Goal: Book appointment/travel/reservation

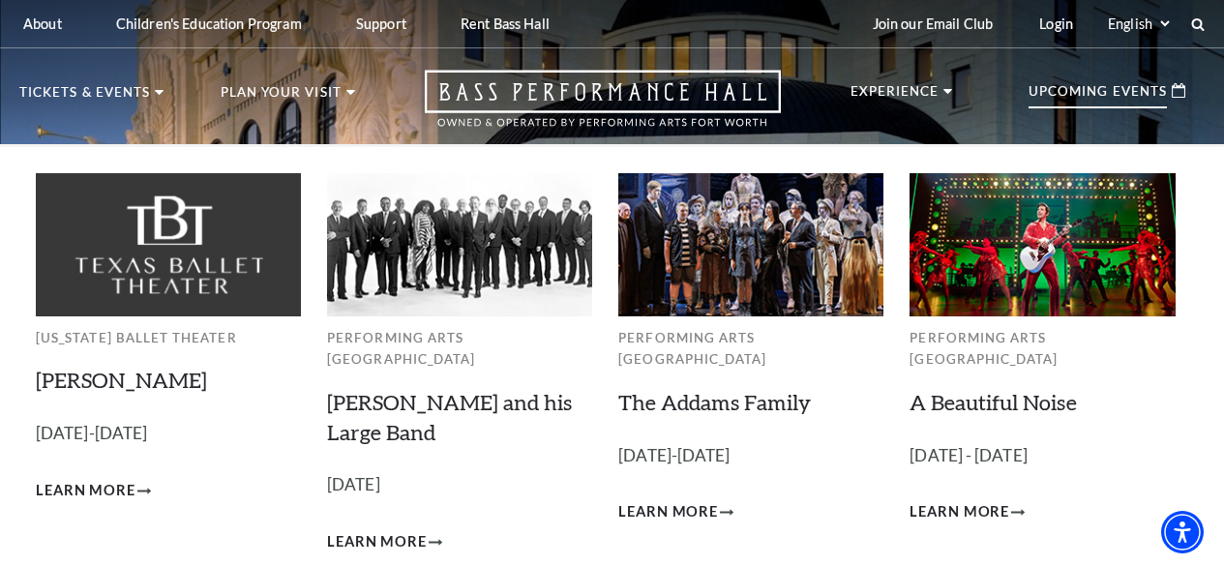
click at [1119, 98] on p "Upcoming Events" at bounding box center [1098, 96] width 138 height 23
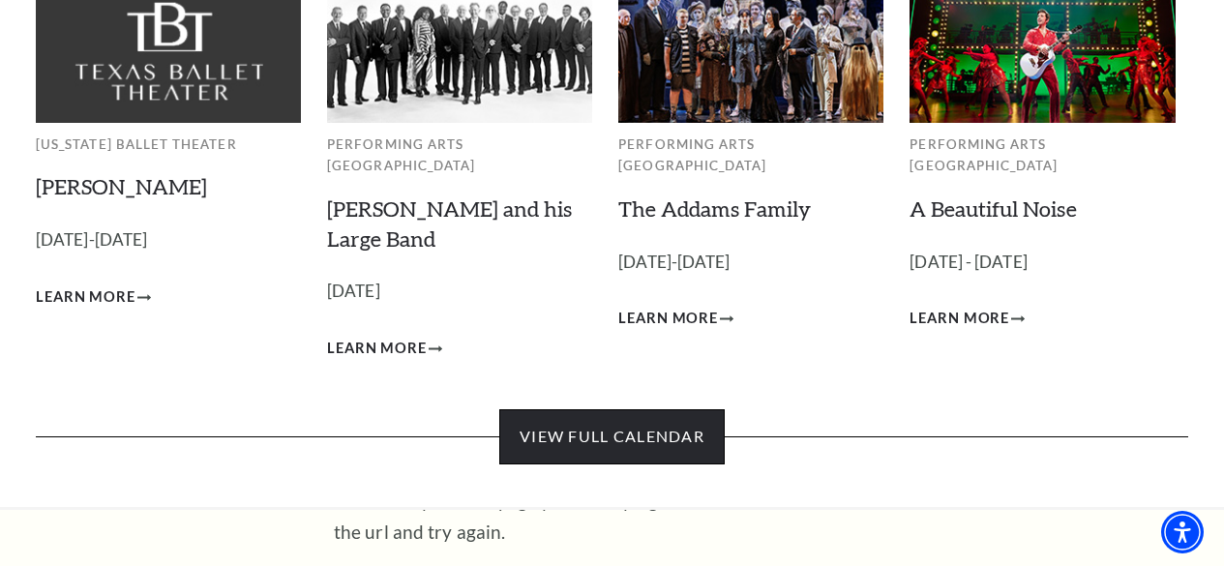
click at [617, 423] on link "View Full Calendar" at bounding box center [612, 436] width 226 height 54
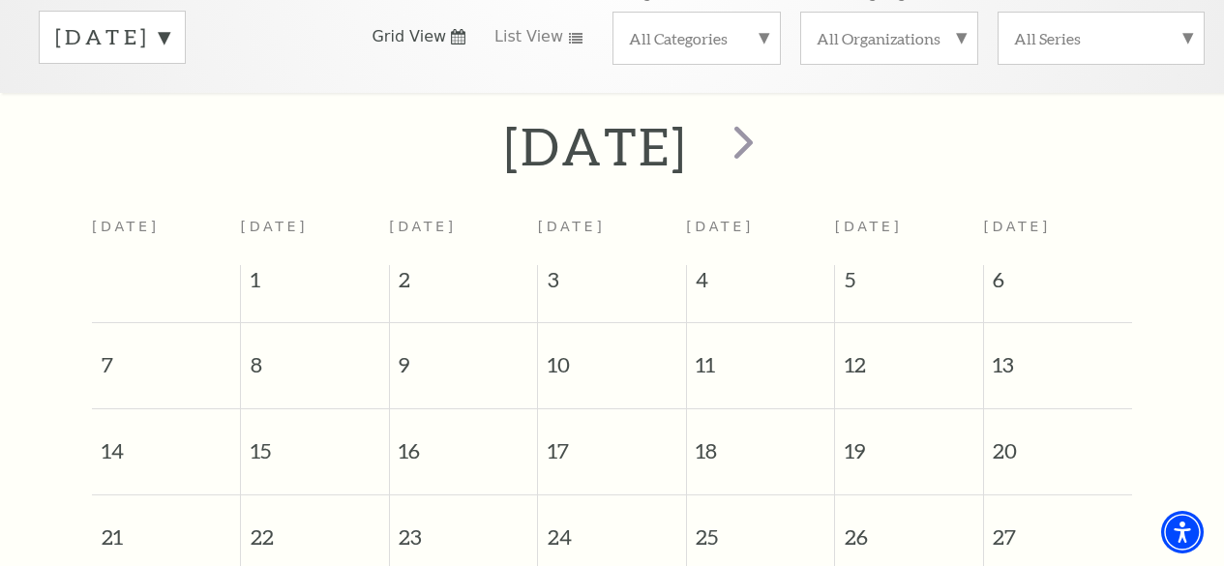
scroll to position [97, 0]
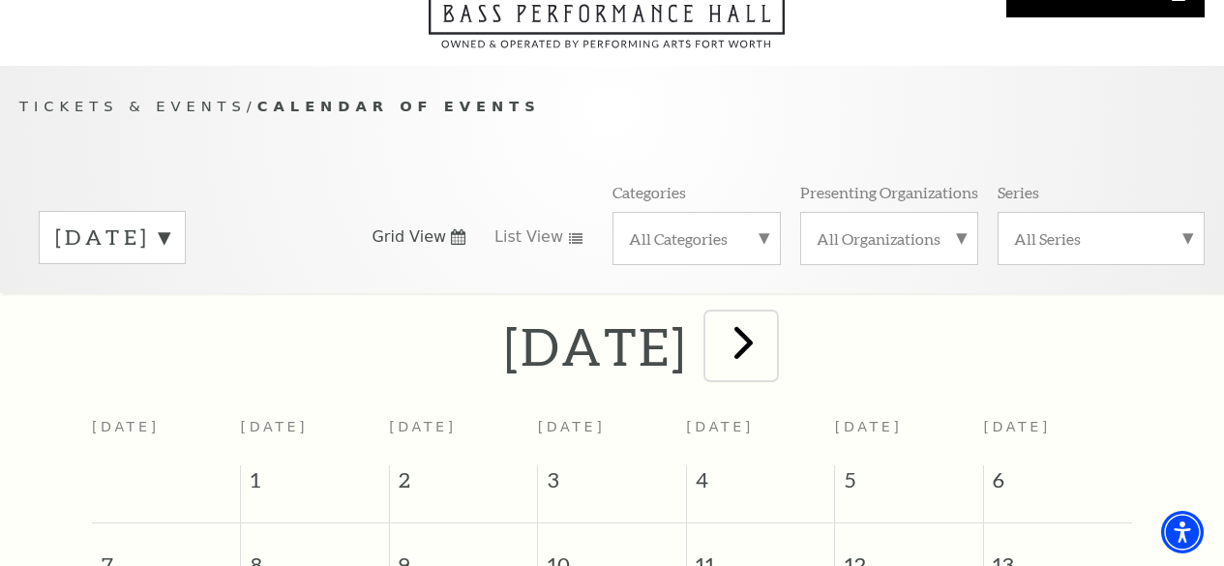
click at [771, 370] on span "next" at bounding box center [743, 342] width 55 height 55
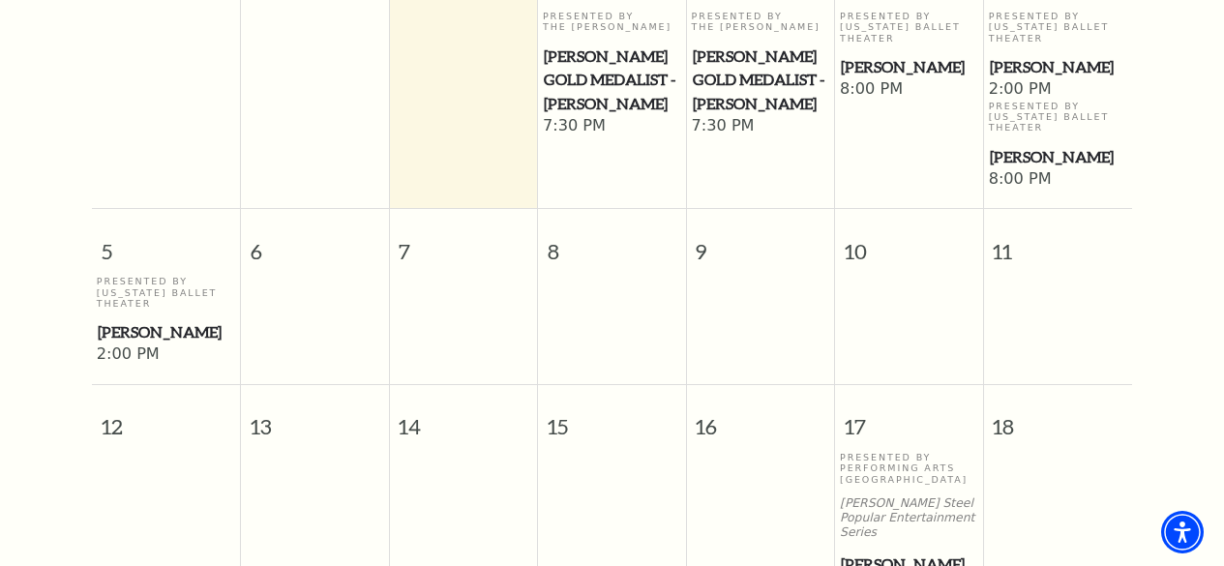
scroll to position [294, 0]
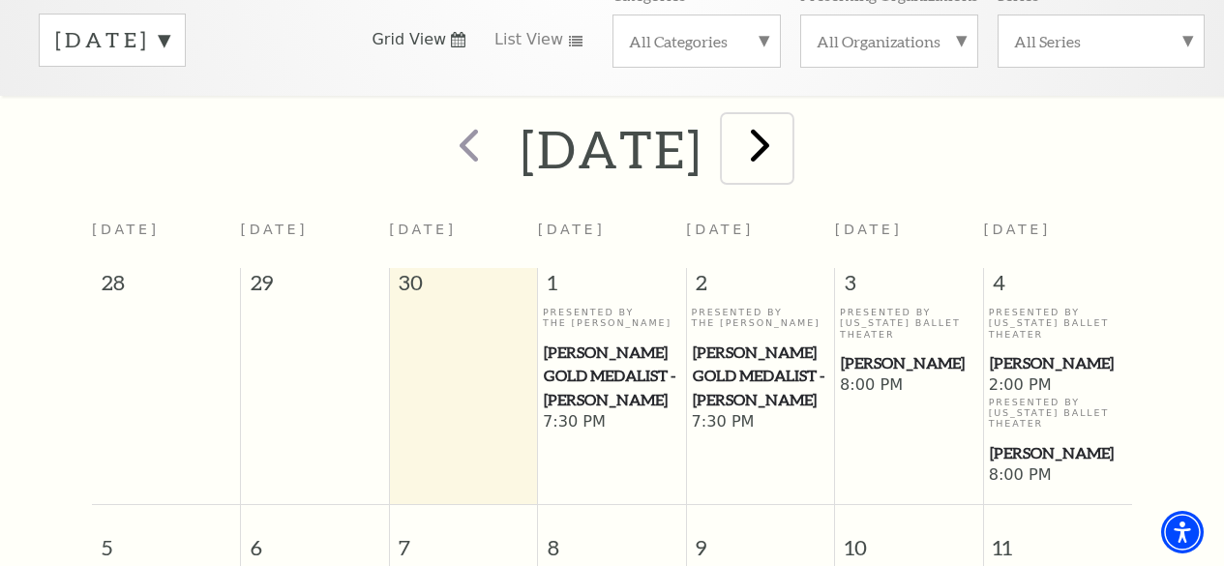
click at [788, 171] on span "next" at bounding box center [760, 144] width 55 height 55
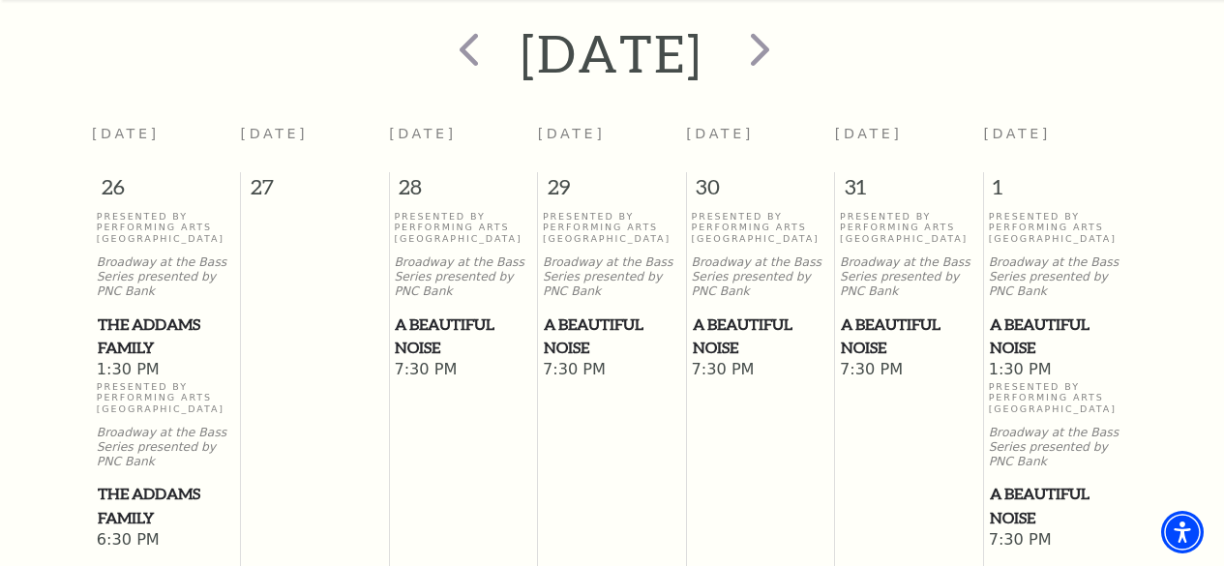
scroll to position [196, 0]
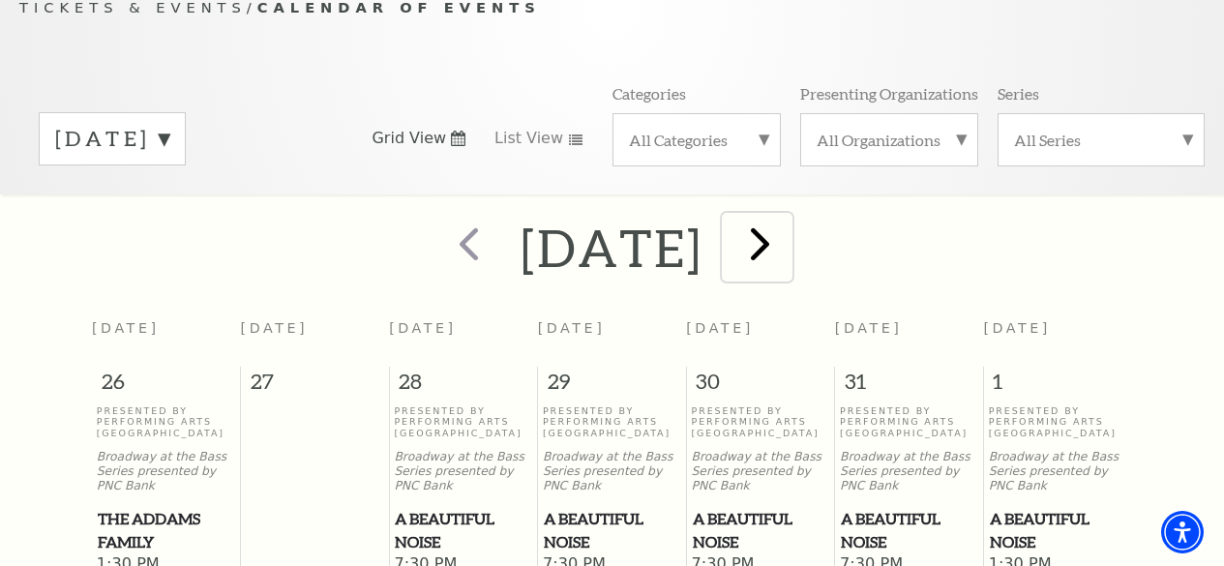
click at [788, 271] on span "next" at bounding box center [760, 243] width 55 height 55
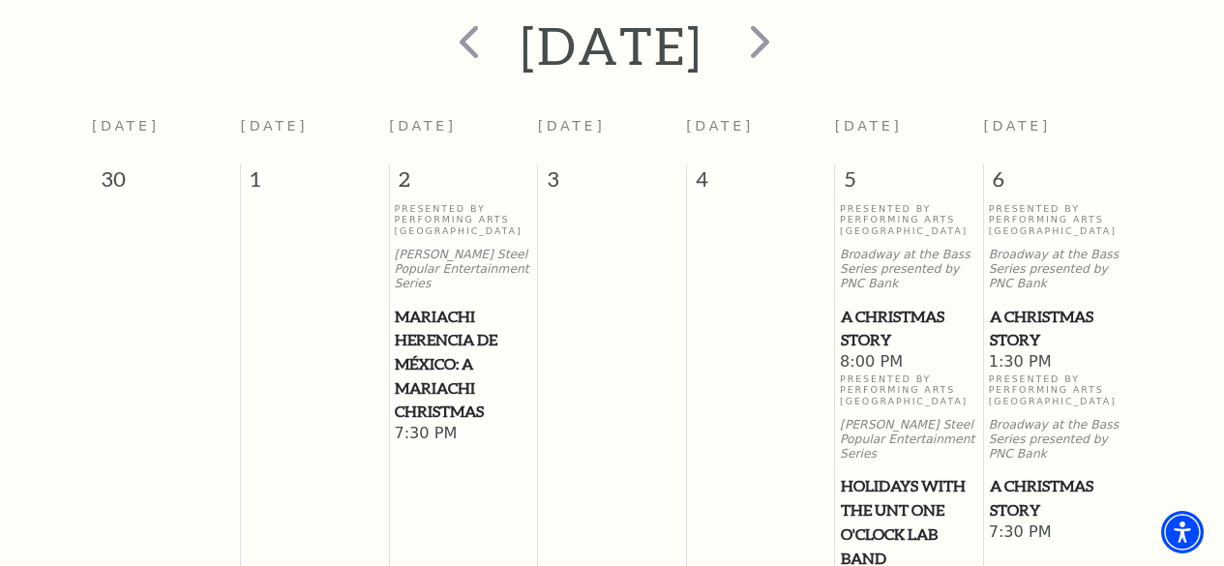
scroll to position [199, 0]
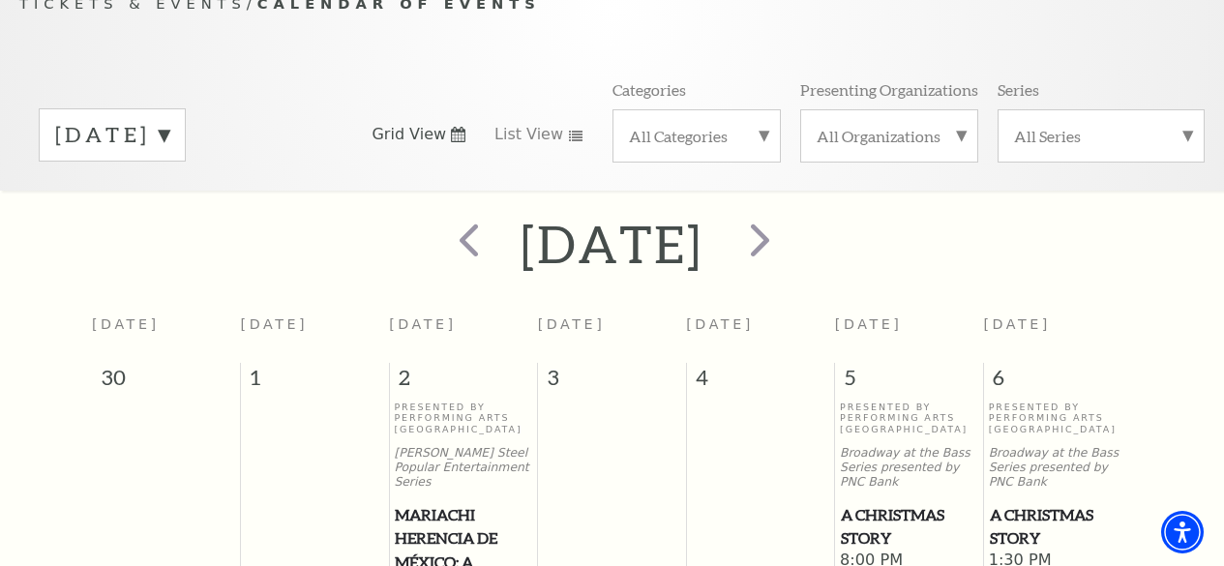
click at [169, 150] on label "[DATE]" at bounding box center [112, 135] width 114 height 30
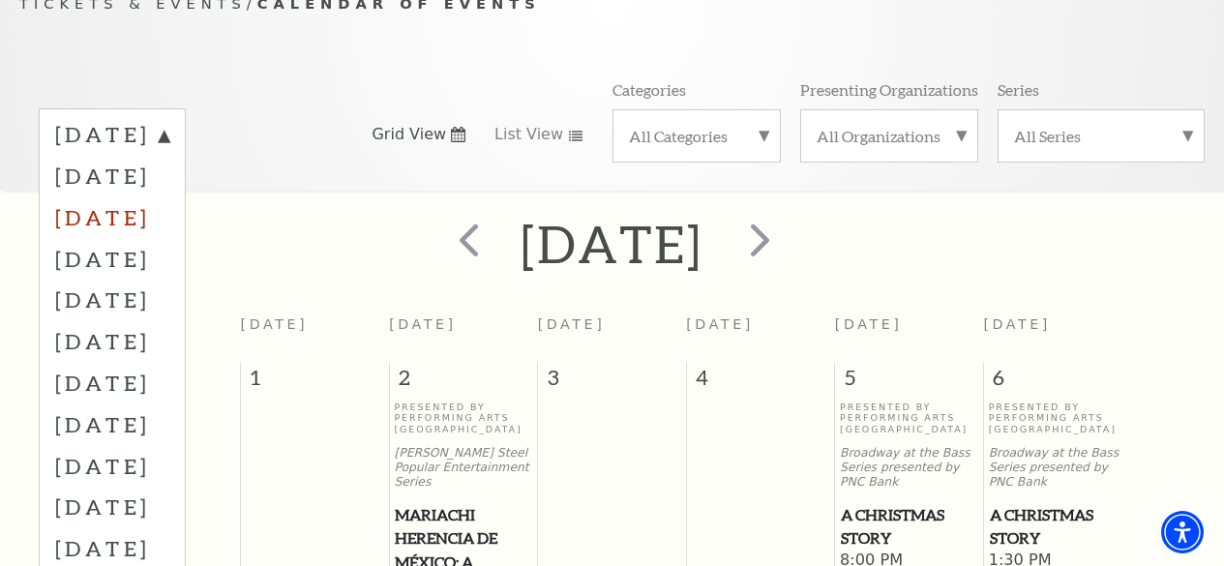
click at [159, 238] on label "[DATE]" at bounding box center [112, 217] width 114 height 42
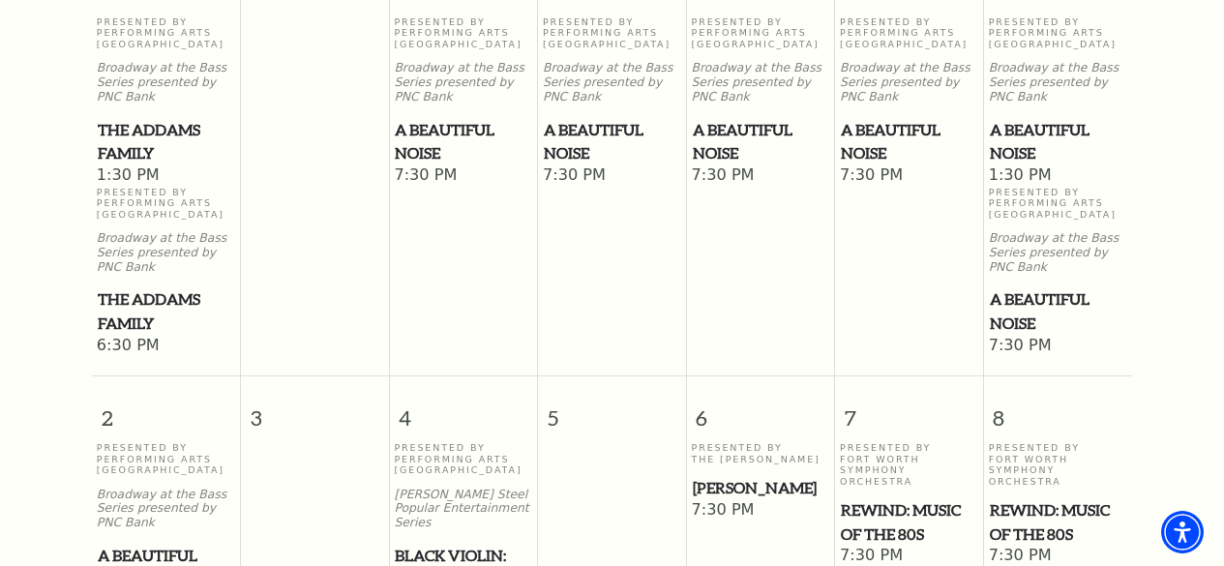
scroll to position [779, 0]
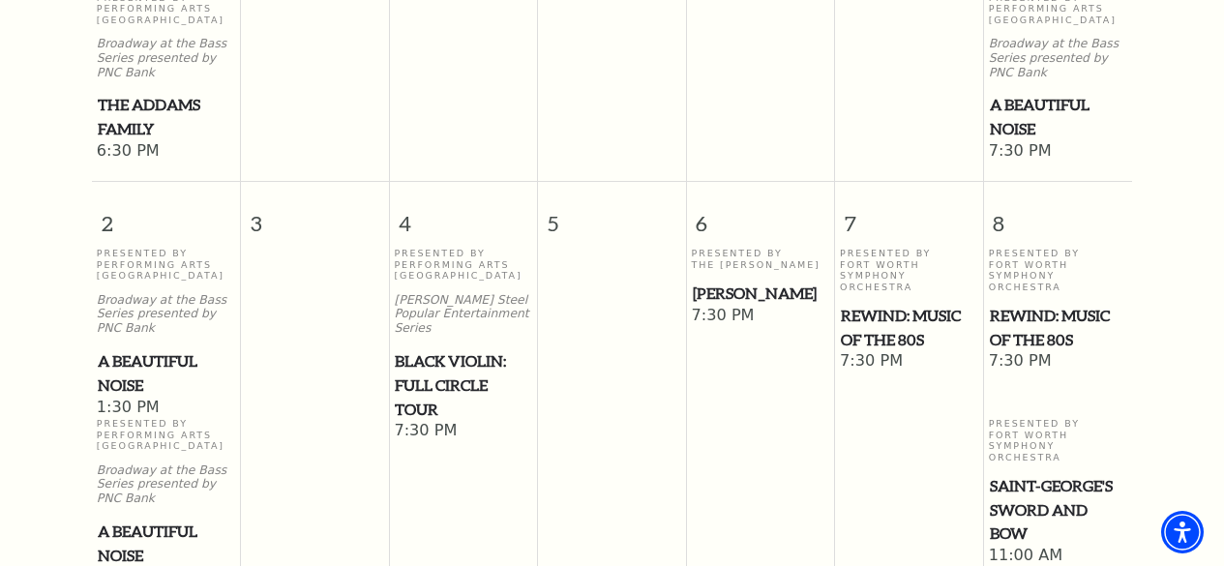
click at [436, 387] on span "Black Violin: Full Circle Tour" at bounding box center [463, 385] width 136 height 72
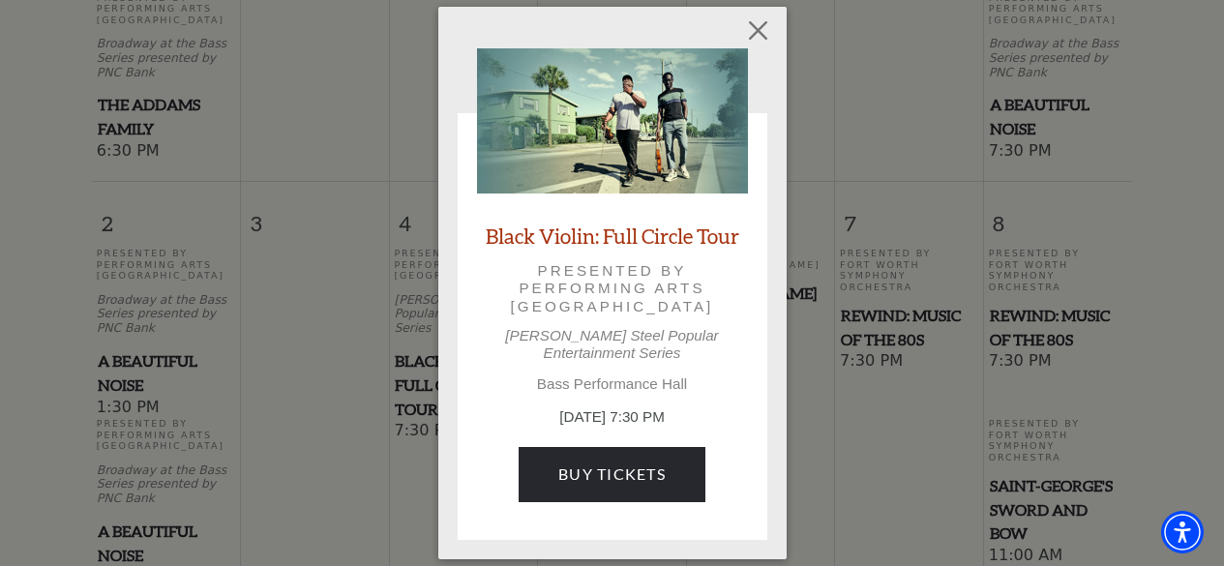
scroll to position [974, 0]
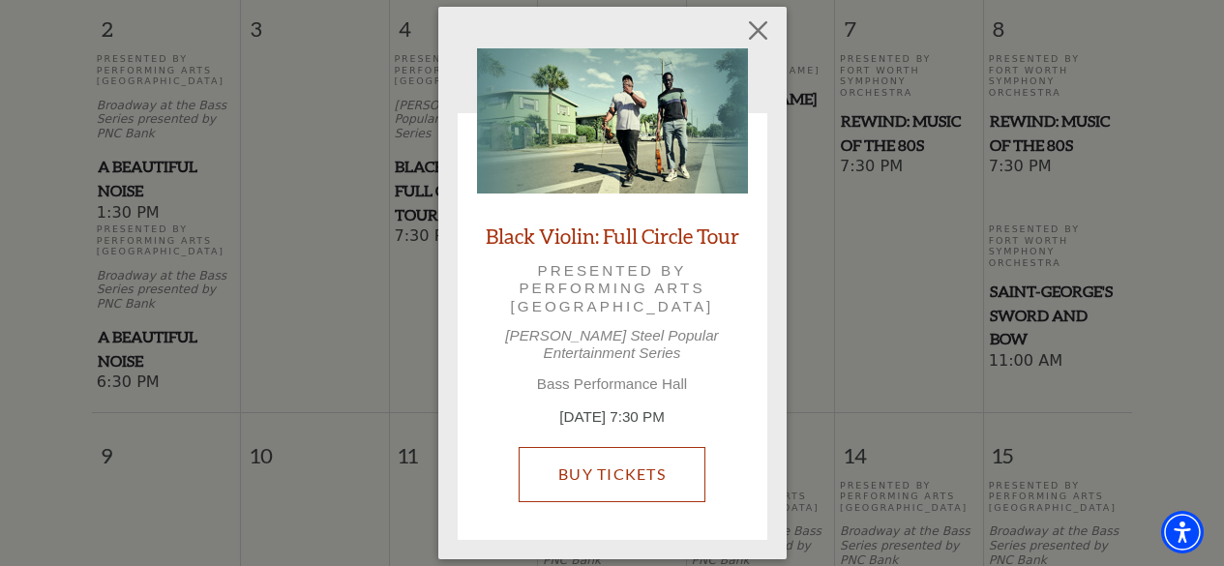
click at [599, 458] on link "Buy Tickets" at bounding box center [612, 474] width 187 height 54
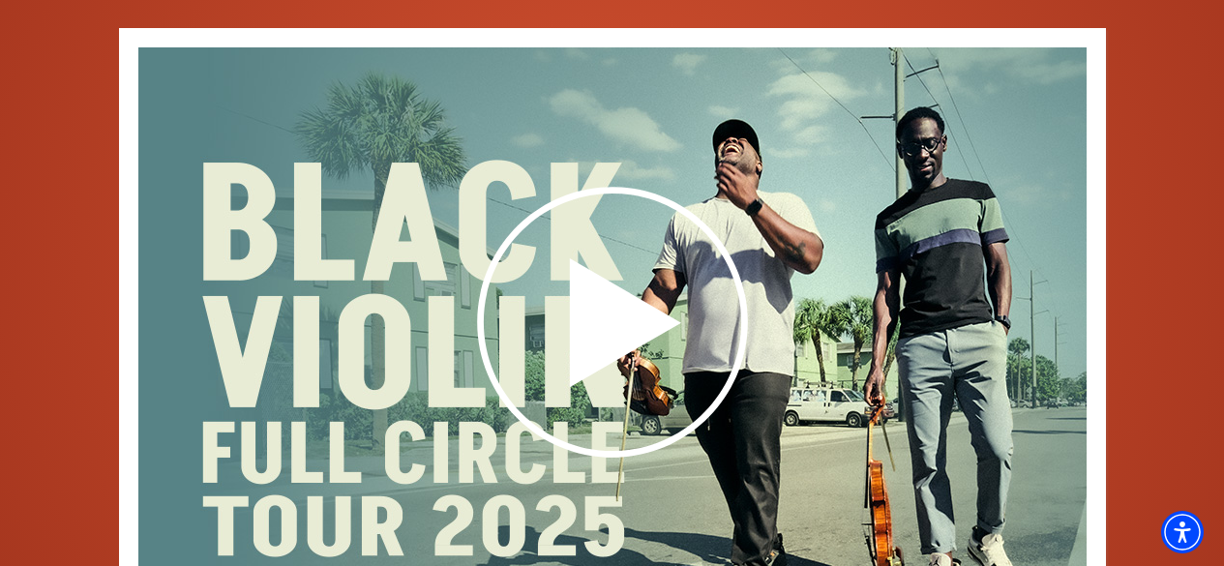
scroll to position [2171, 0]
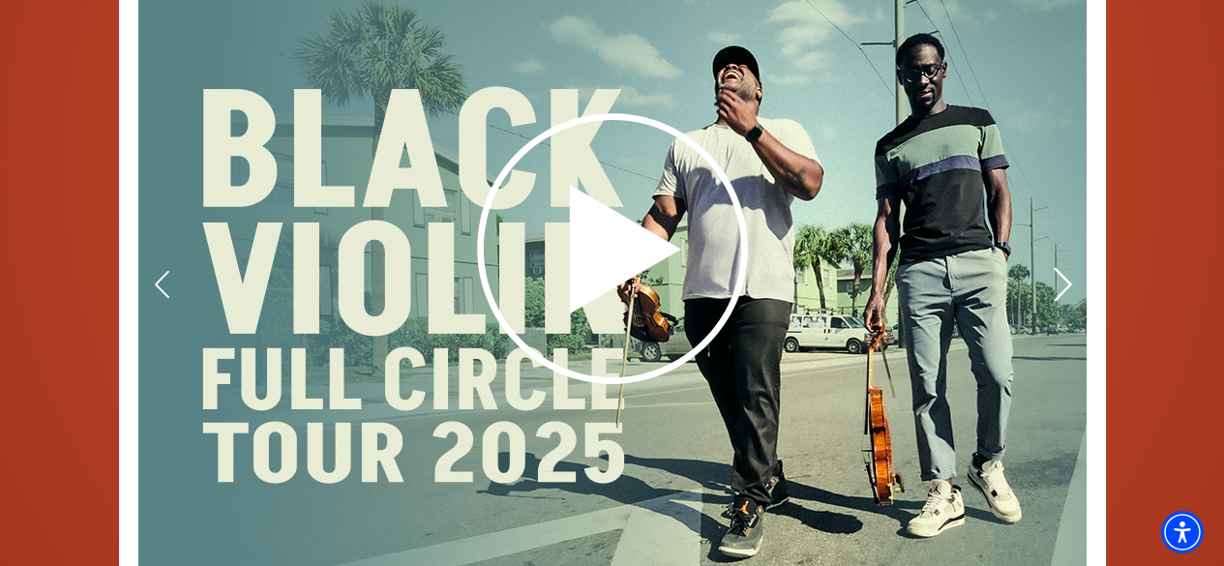
click at [1064, 290] on icon at bounding box center [1062, 285] width 20 height 34
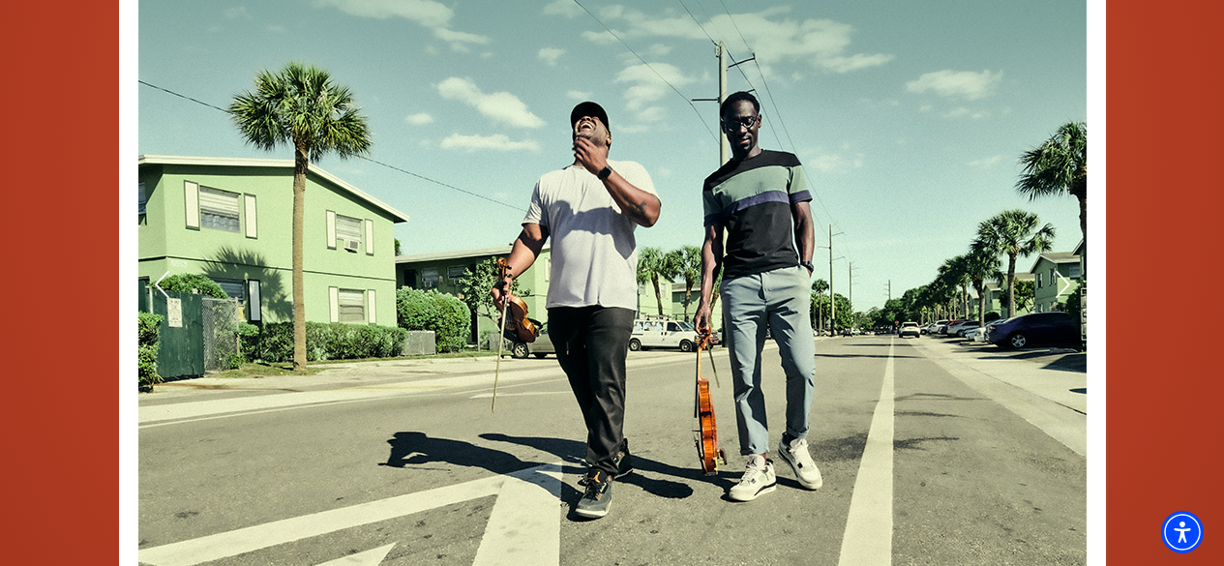
scroll to position [2268, 0]
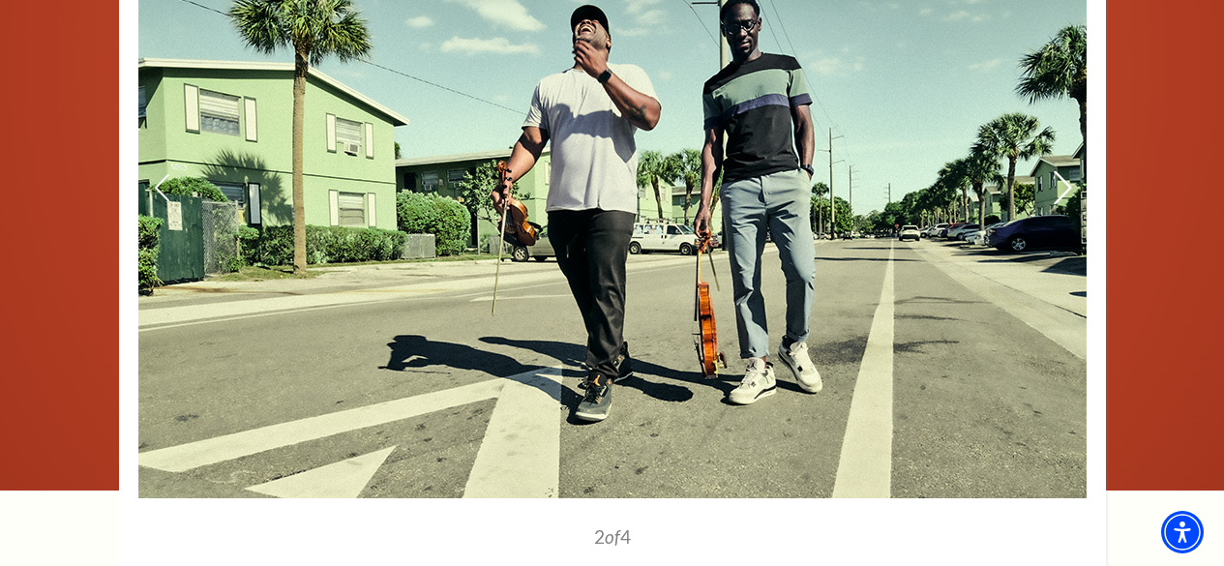
click at [1063, 192] on icon at bounding box center [1062, 188] width 20 height 34
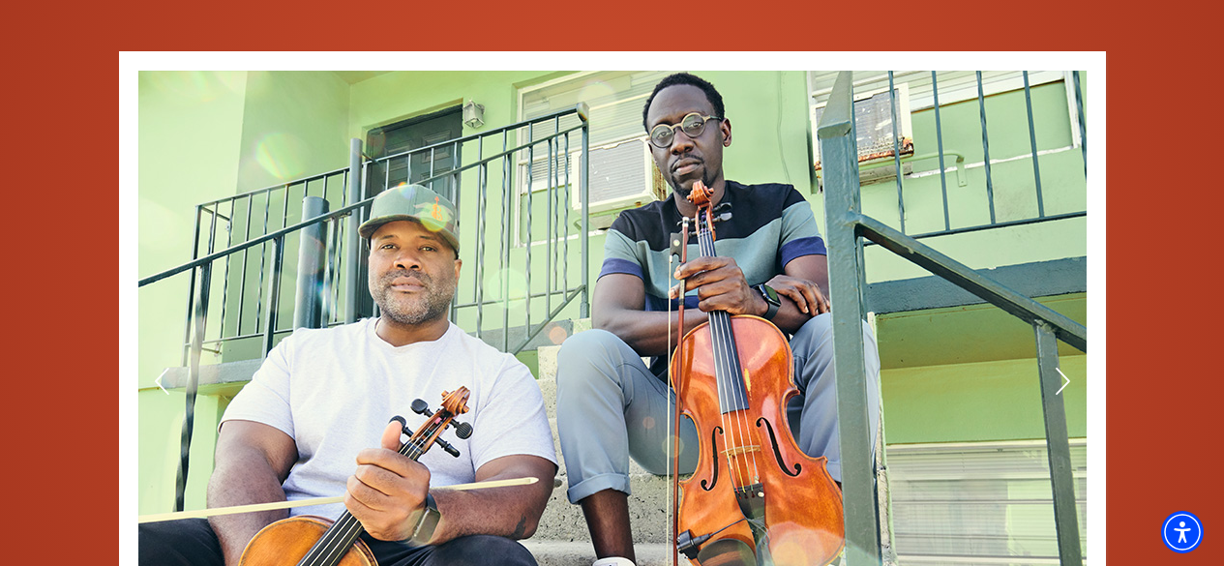
scroll to position [2171, 0]
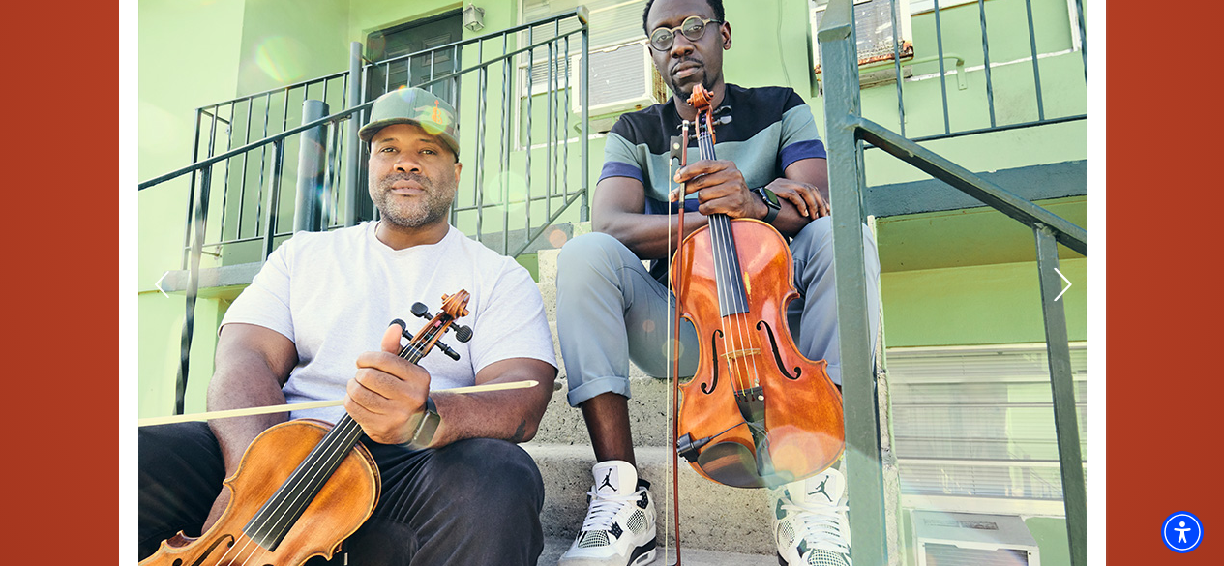
click at [1059, 290] on icon at bounding box center [1062, 285] width 20 height 34
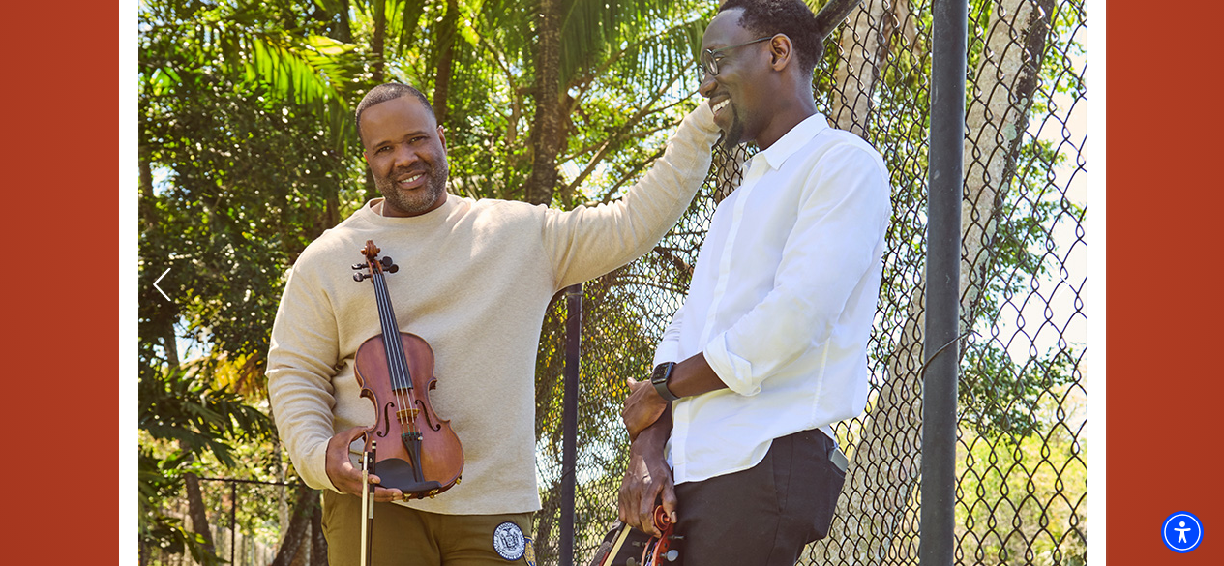
click at [155, 287] on icon at bounding box center [161, 285] width 20 height 34
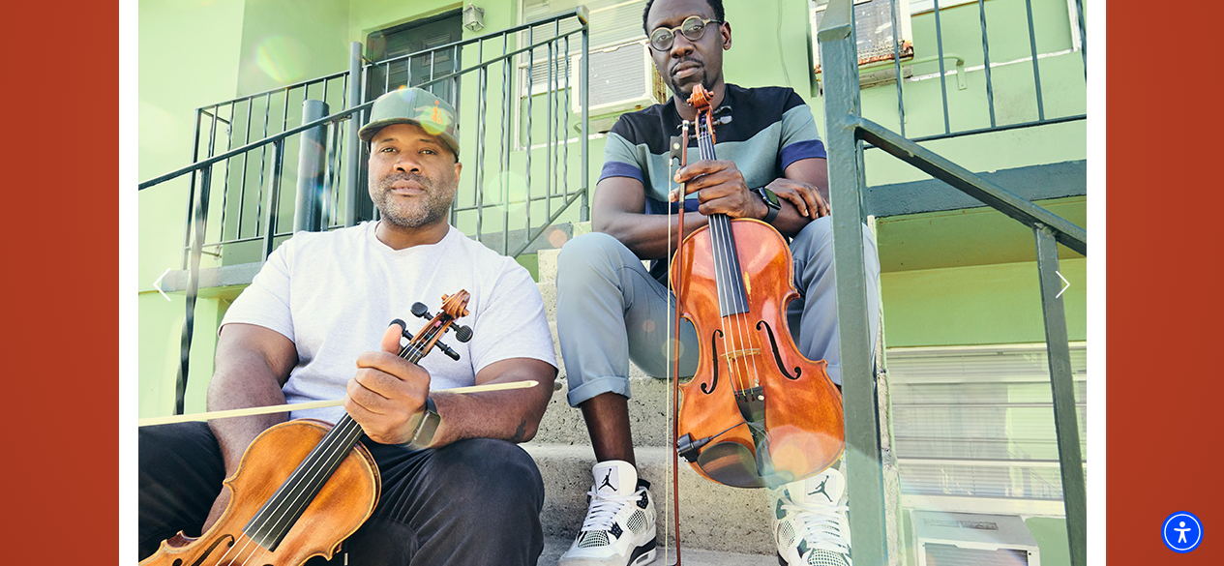
click at [163, 290] on icon at bounding box center [161, 285] width 20 height 34
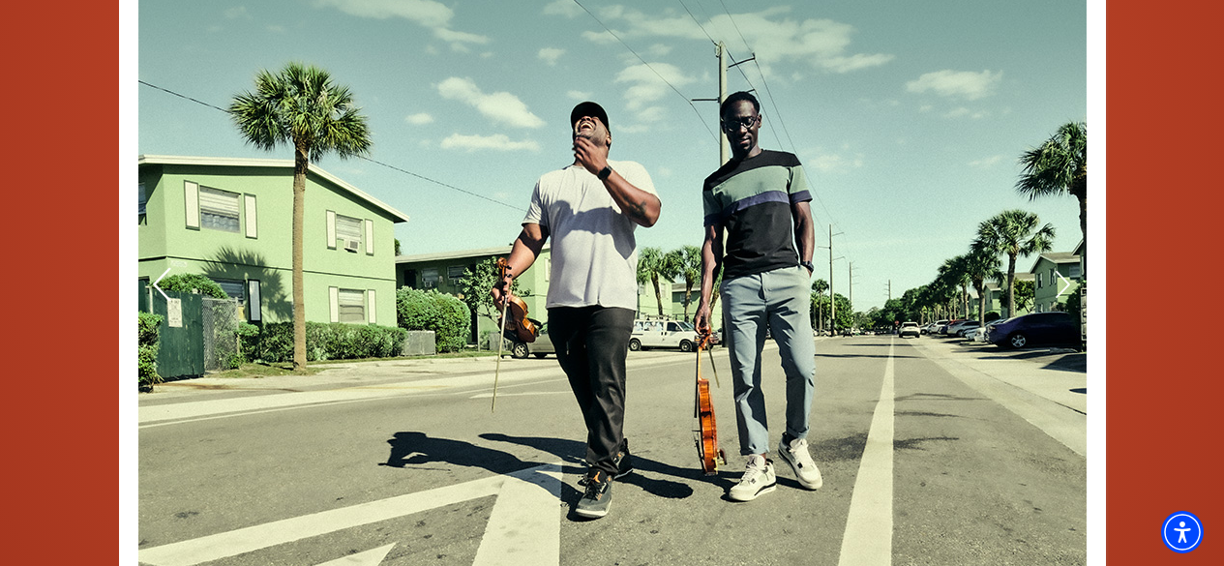
click at [165, 292] on icon at bounding box center [161, 285] width 20 height 34
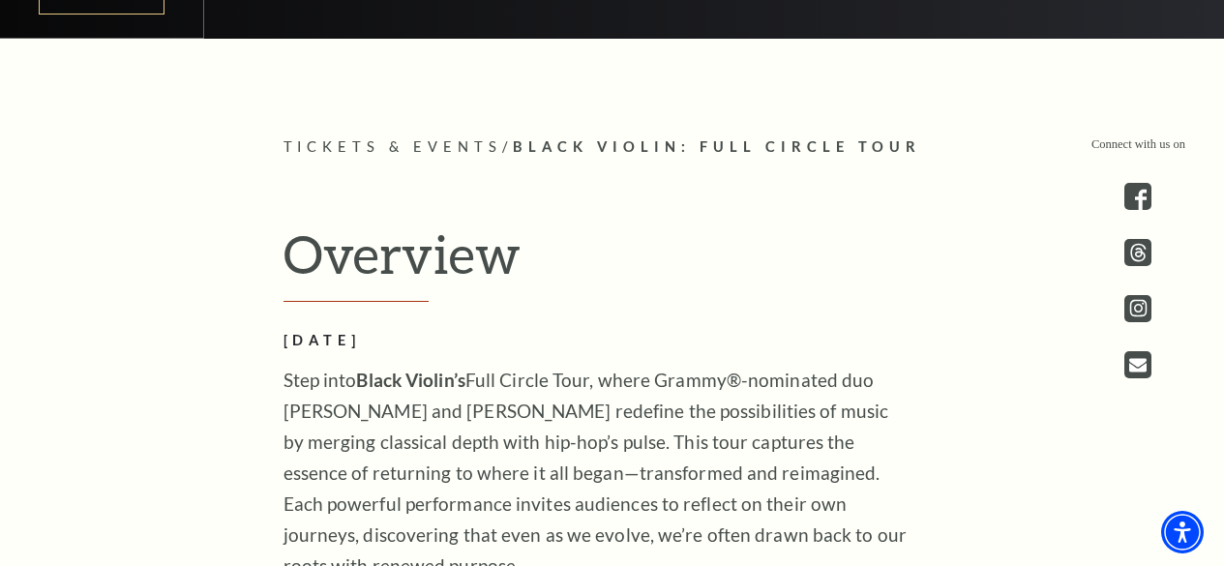
scroll to position [484, 0]
